Goal: Navigation & Orientation: Find specific page/section

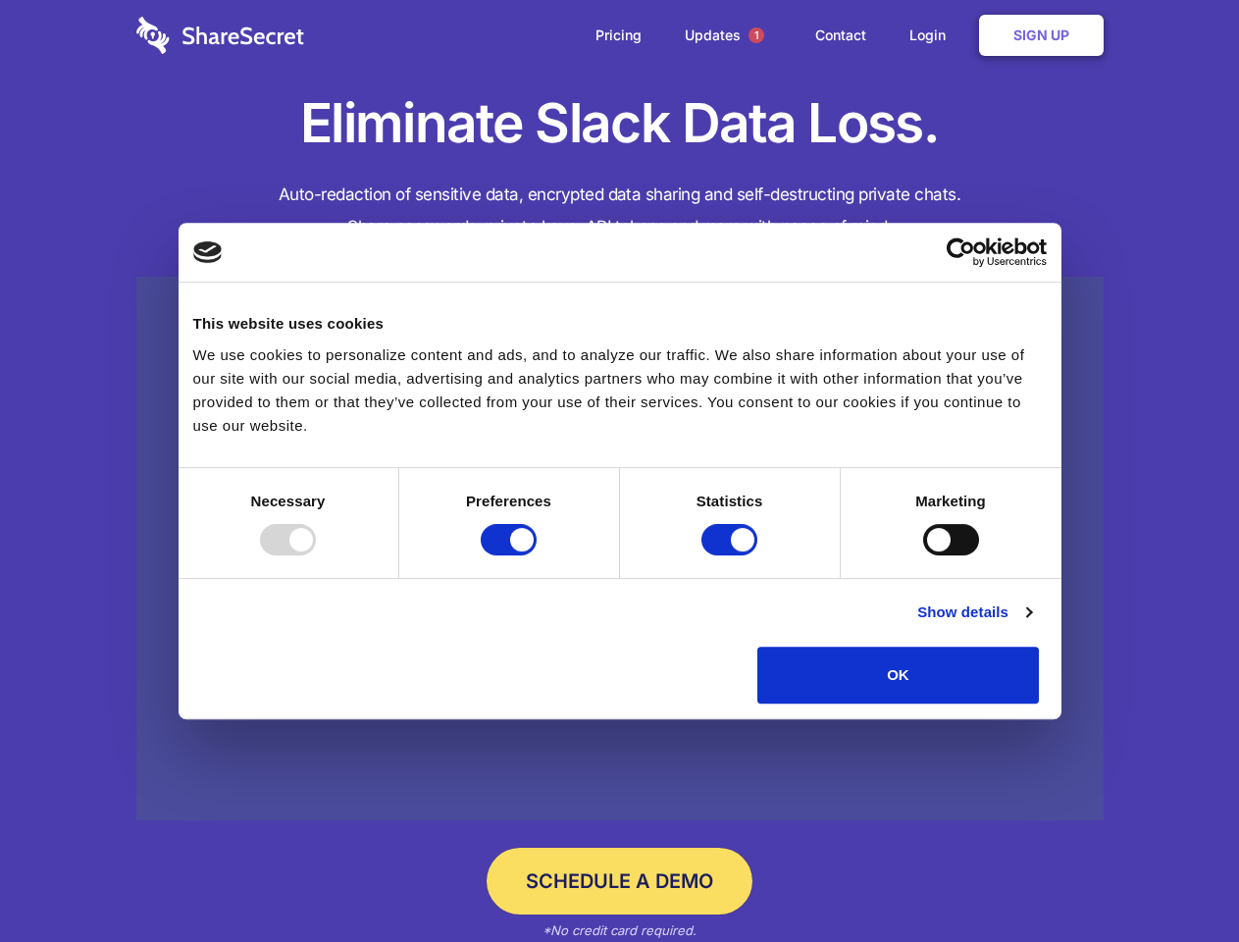
click at [316, 555] on div at bounding box center [288, 539] width 56 height 31
click at [537, 555] on input "Preferences" at bounding box center [509, 539] width 56 height 31
checkbox input "false"
click at [732, 555] on input "Statistics" at bounding box center [729, 539] width 56 height 31
checkbox input "false"
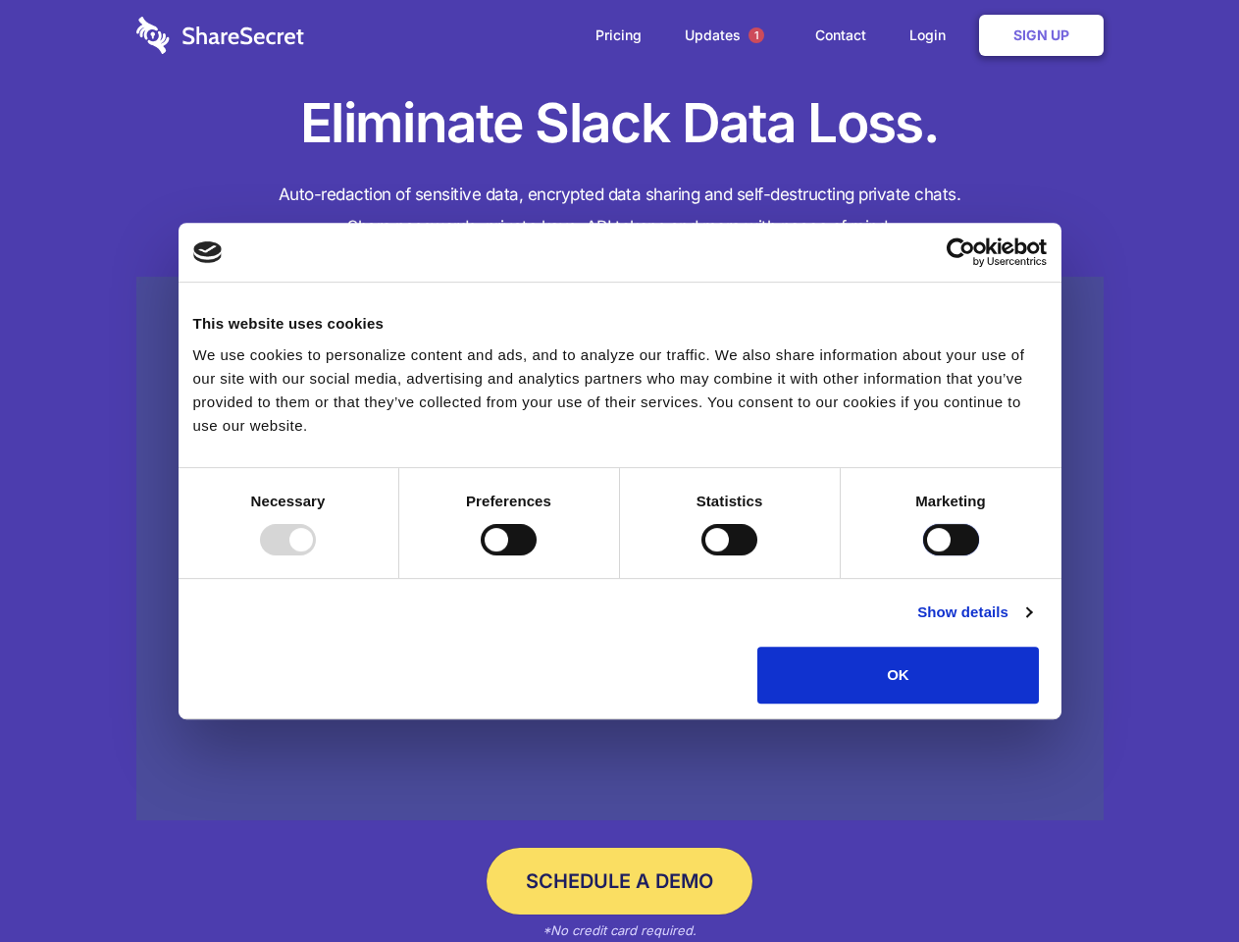
click at [923, 555] on input "Marketing" at bounding box center [951, 539] width 56 height 31
checkbox input "true"
click at [1031, 624] on link "Show details" at bounding box center [974, 612] width 114 height 24
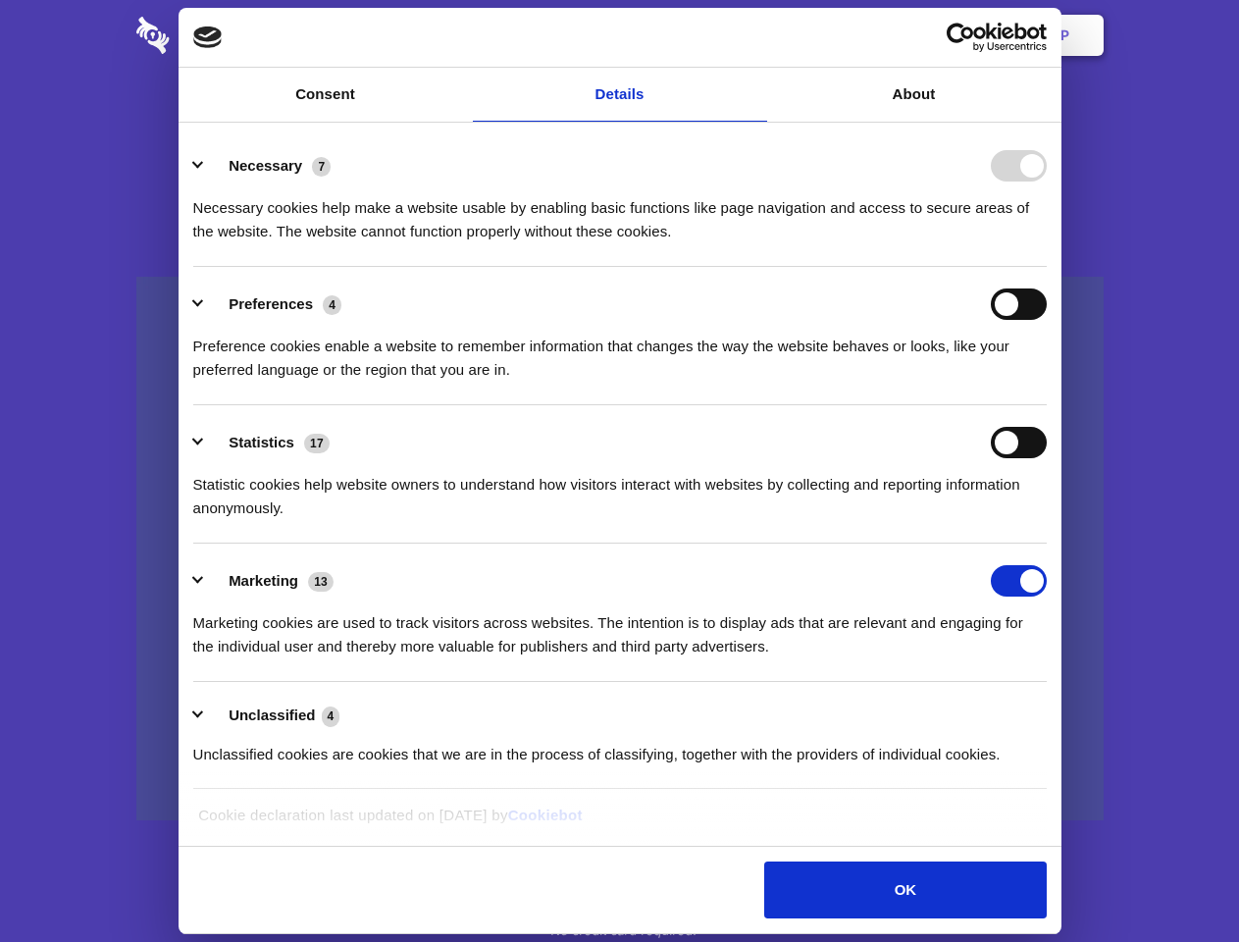
click at [1047, 543] on li "Statistics 17 Statistic cookies help website owners to understand how visitors …" at bounding box center [619, 474] width 853 height 138
click at [755, 35] on span "1" at bounding box center [756, 35] width 16 height 16
